Goal: Check status: Check status

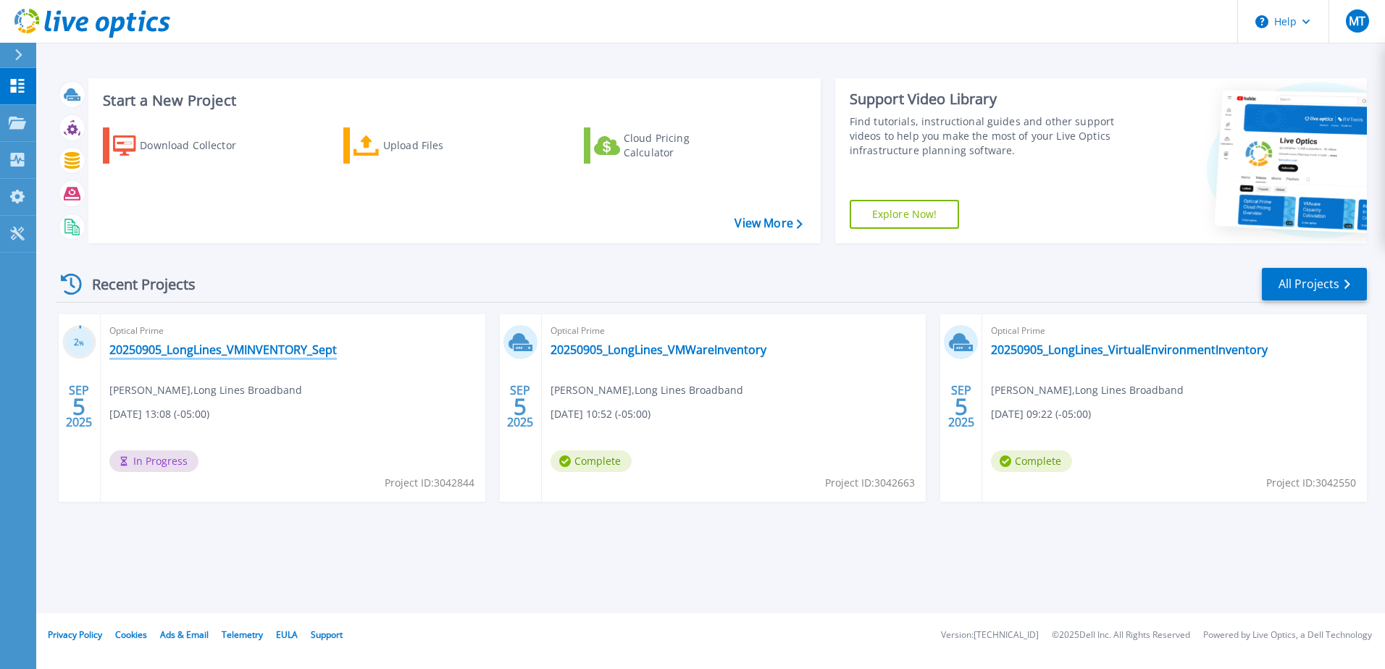
click at [306, 353] on link "20250905_LongLines_VMINVENTORY_Sept" at bounding box center [222, 350] width 227 height 14
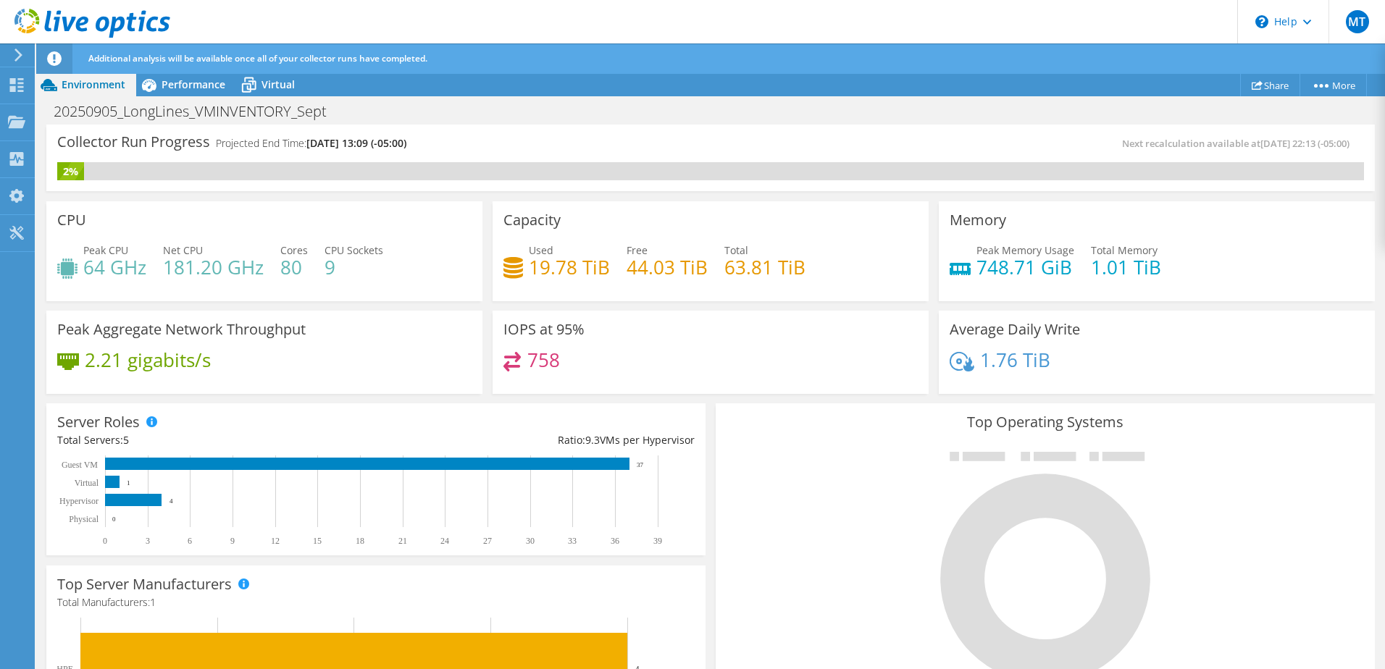
scroll to position [351, 0]
click at [202, 86] on span "Performance" at bounding box center [194, 85] width 64 height 14
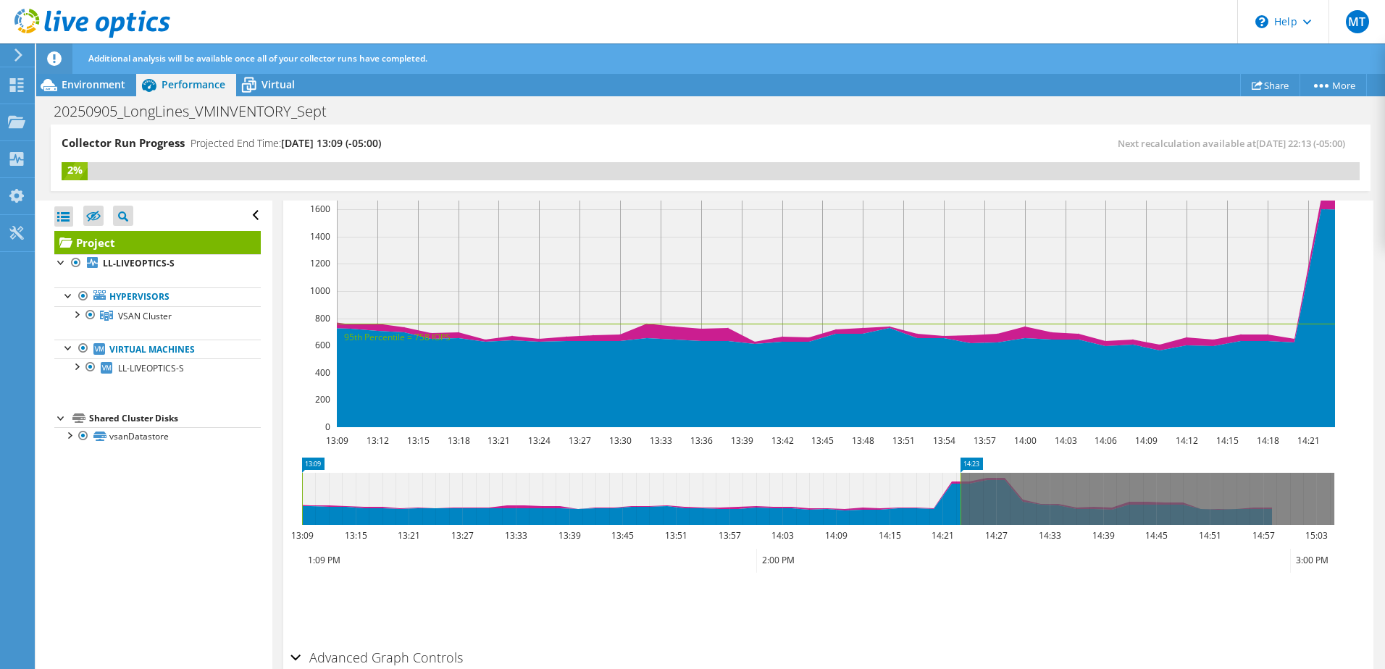
drag, startPoint x: 285, startPoint y: 86, endPoint x: 291, endPoint y: 99, distance: 13.9
click at [284, 86] on span "Virtual" at bounding box center [277, 85] width 33 height 14
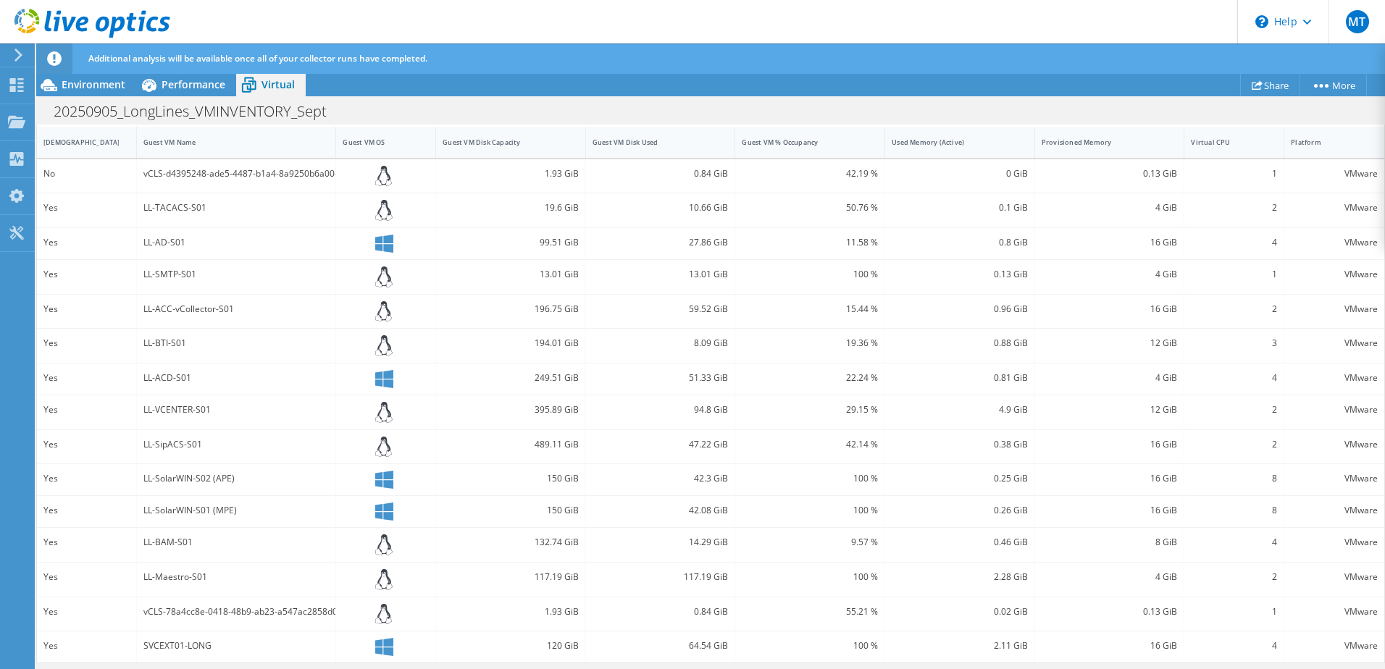
scroll to position [0, 0]
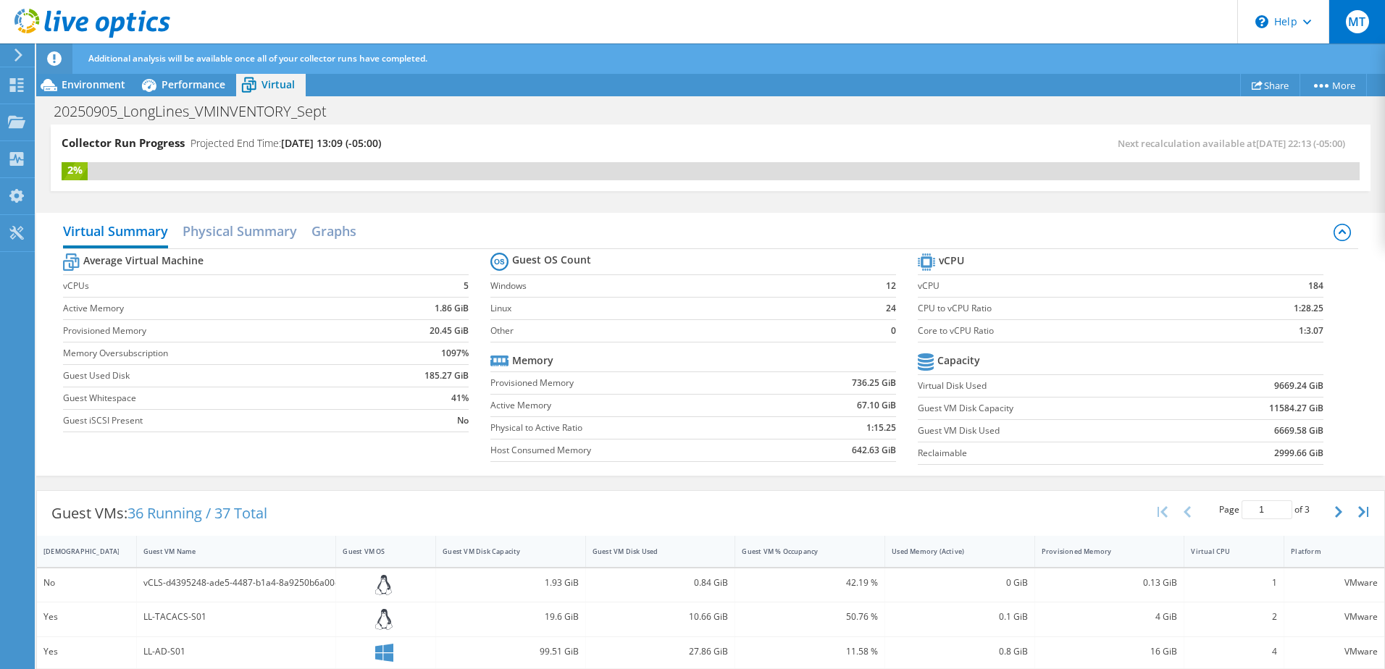
click at [1364, 24] on span "MT" at bounding box center [1357, 21] width 23 height 23
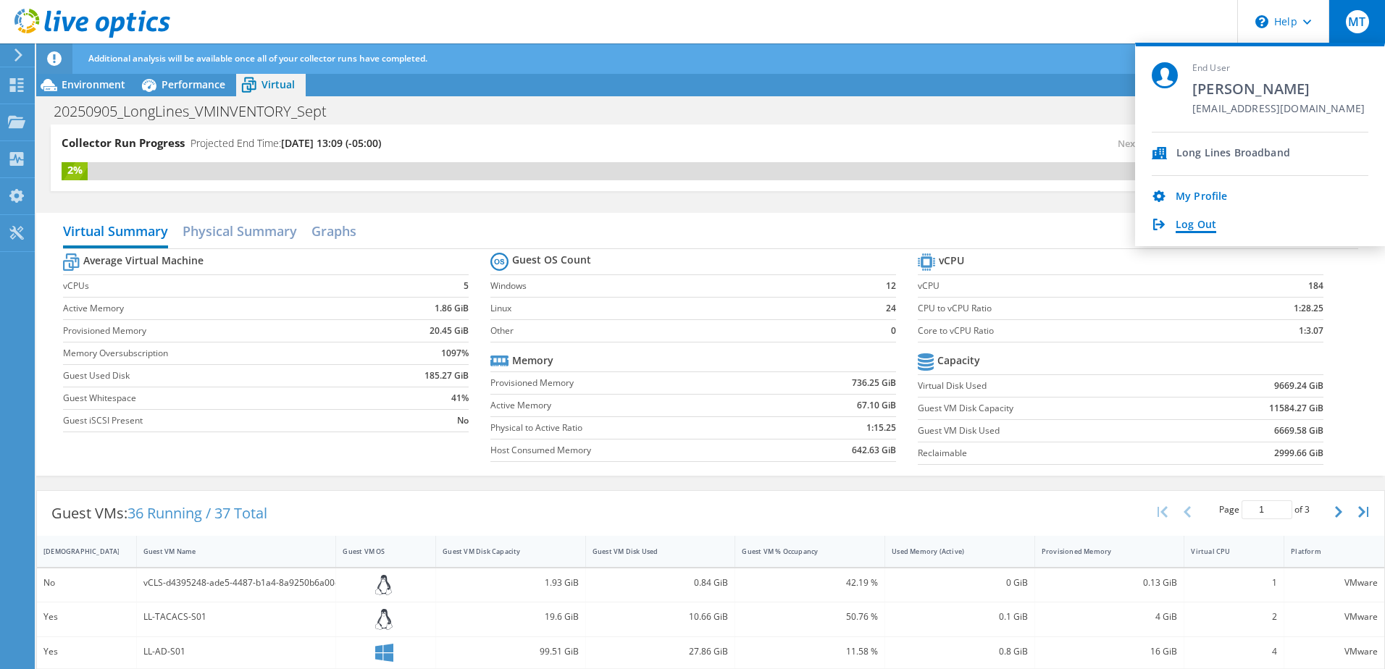
click at [1184, 228] on link "Log Out" at bounding box center [1196, 226] width 41 height 14
